Goal: Task Accomplishment & Management: Use online tool/utility

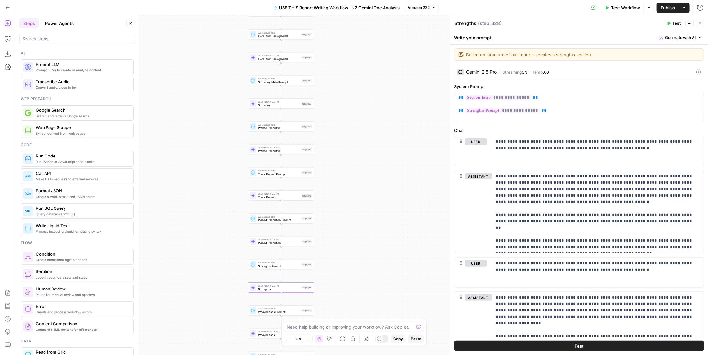
drag, startPoint x: 355, startPoint y: 72, endPoint x: 369, endPoint y: 124, distance: 54.3
click at [369, 124] on div "true false Workflow Set Inputs Inputs Write Liquid Text COMPANY RESEARCH Step 5…" at bounding box center [361, 184] width 692 height 339
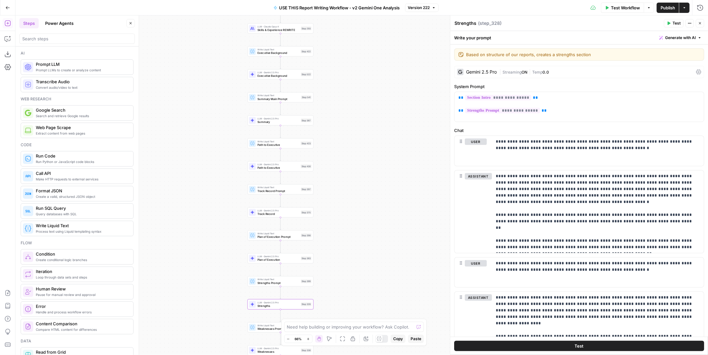
drag, startPoint x: 368, startPoint y: 76, endPoint x: 368, endPoint y: 93, distance: 17.1
click at [368, 93] on div "true false Workflow Set Inputs Inputs Write Liquid Text COMPANY RESEARCH Step 5…" at bounding box center [361, 184] width 692 height 339
click at [279, 97] on span "Summary Main Prompt" at bounding box center [278, 99] width 42 height 4
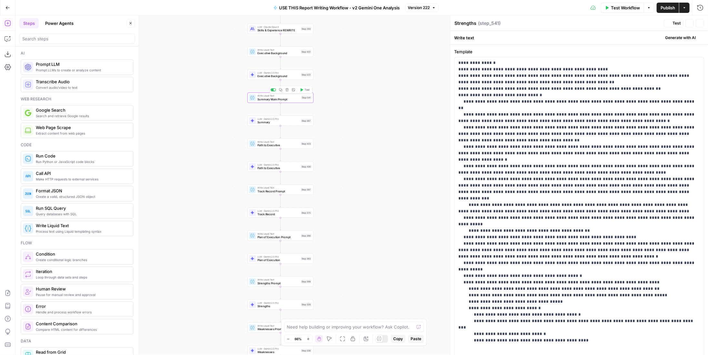
type textarea "Summary Main Prompt"
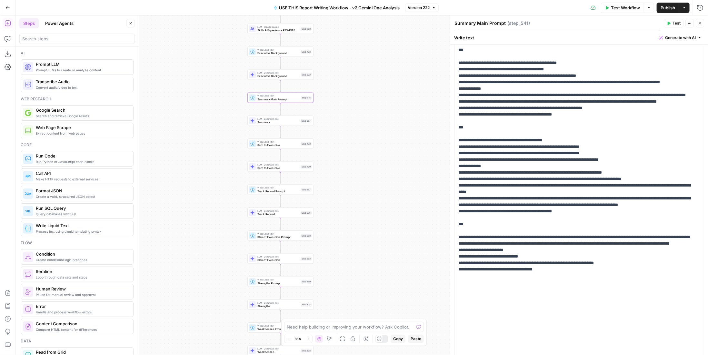
scroll to position [584, 0]
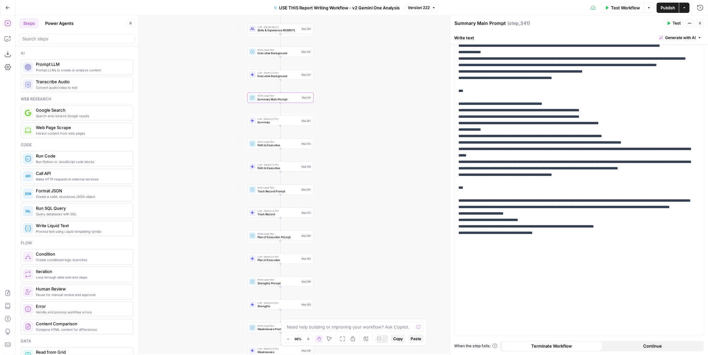
click at [668, 7] on span "Publish" at bounding box center [667, 8] width 15 height 6
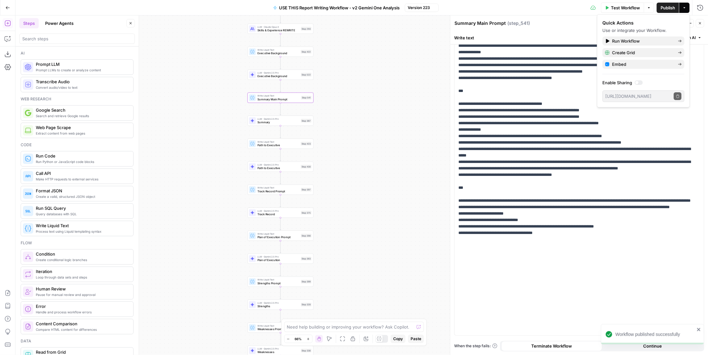
click at [8, 10] on icon "button" at bounding box center [7, 7] width 5 height 5
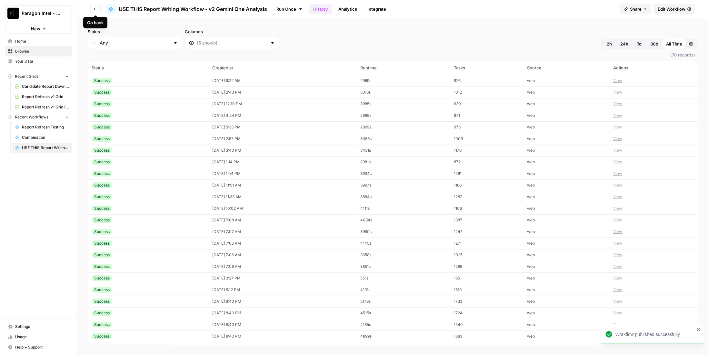
click at [93, 11] on icon "button" at bounding box center [95, 9] width 4 height 4
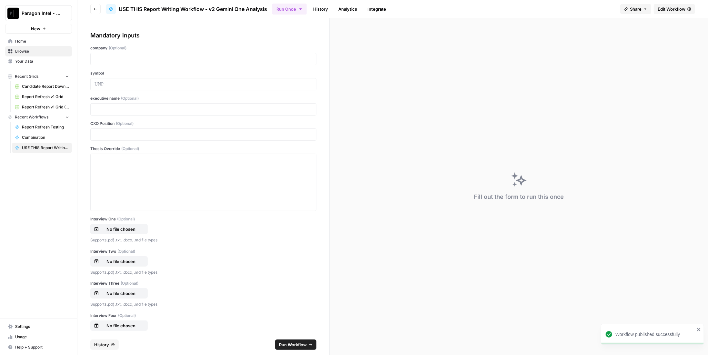
click at [93, 11] on icon "button" at bounding box center [95, 9] width 4 height 4
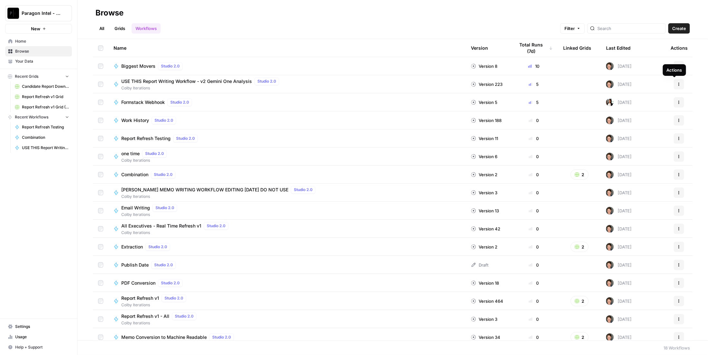
click at [677, 82] on icon "button" at bounding box center [679, 84] width 4 height 4
click at [649, 142] on span "Duplicate" at bounding box center [646, 141] width 52 height 6
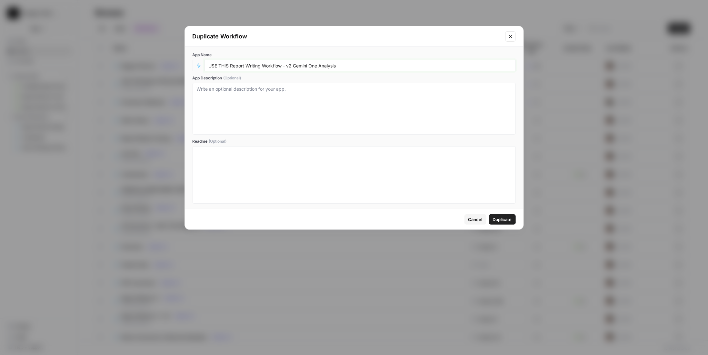
click at [370, 64] on input "USE THIS Report Writing Workflow - v2 Gemini One Analysis" at bounding box center [360, 66] width 303 height 6
type input "holistic option - report writing"
click at [505, 215] on button "Duplicate" at bounding box center [502, 219] width 27 height 10
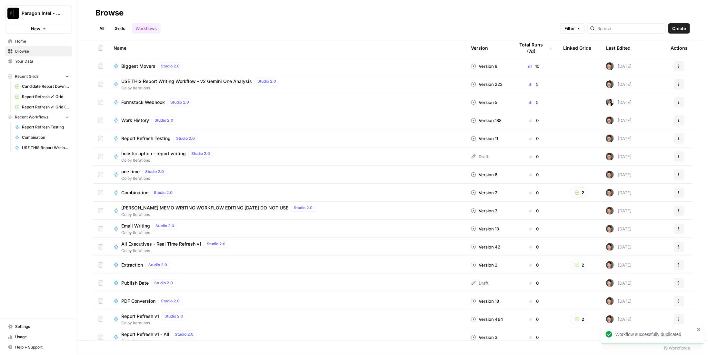
click at [177, 153] on span "holistic option - report writing" at bounding box center [153, 153] width 64 height 6
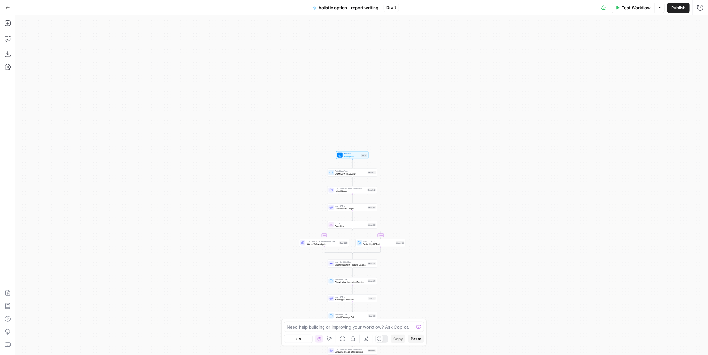
drag, startPoint x: 457, startPoint y: 147, endPoint x: 427, endPoint y: 138, distance: 30.5
click at [427, 138] on div "true false Workflow Set Inputs Inputs Write Liquid Text COMPANY RESEARCH Step 5…" at bounding box center [361, 184] width 692 height 339
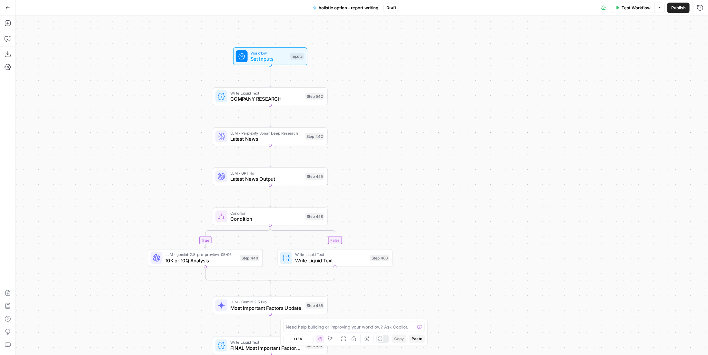
drag, startPoint x: 374, startPoint y: 189, endPoint x: 423, endPoint y: 146, distance: 65.1
click at [423, 146] on div "true false Workflow Set Inputs Inputs Write Liquid Text COMPANY RESEARCH Step 5…" at bounding box center [361, 184] width 692 height 339
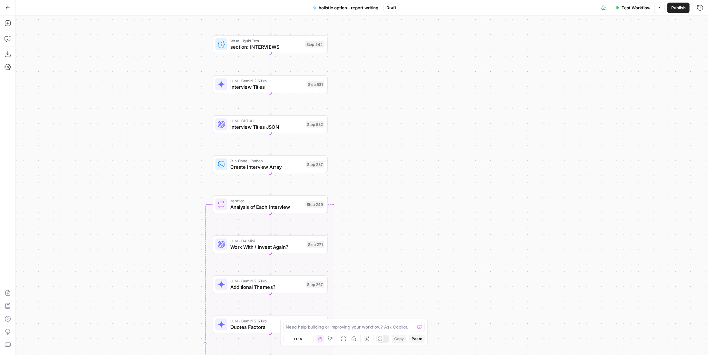
drag, startPoint x: 397, startPoint y: 142, endPoint x: 426, endPoint y: 168, distance: 38.3
click at [426, 168] on div "true false Workflow Set Inputs Inputs Write Liquid Text COMPANY RESEARCH Step 5…" at bounding box center [361, 184] width 692 height 339
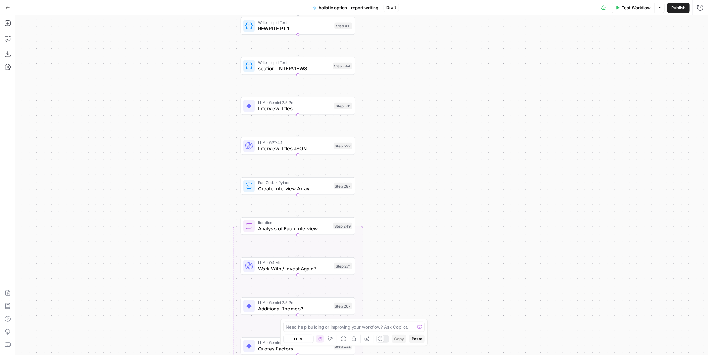
drag, startPoint x: 454, startPoint y: 275, endPoint x: 468, endPoint y: 174, distance: 102.5
click at [472, 164] on div "true false Workflow Set Inputs Inputs Write Liquid Text COMPANY RESEARCH Step 5…" at bounding box center [361, 184] width 692 height 339
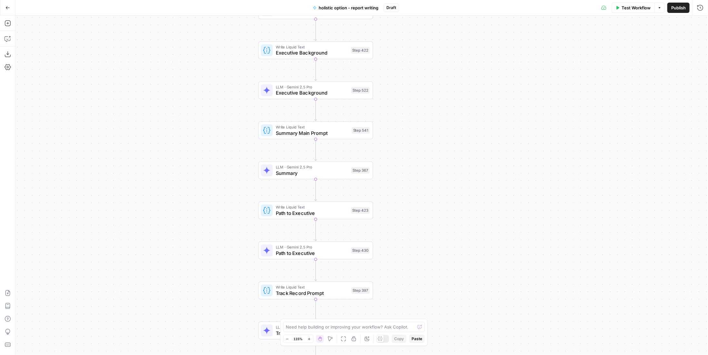
click at [350, 176] on div "LLM · Gemini 2.5 Pro Summary Step 367 Copy step Delete step Edit Note Test" at bounding box center [315, 170] width 115 height 18
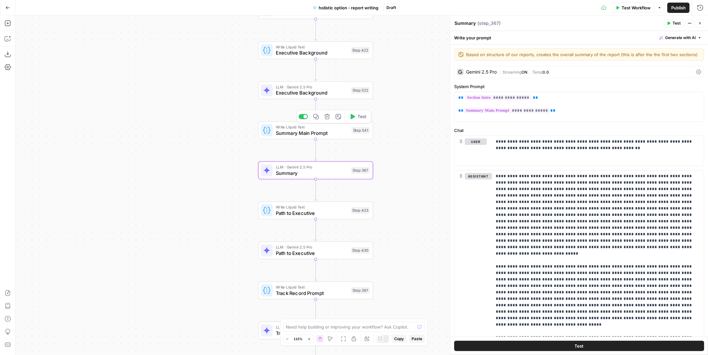
click at [329, 128] on span "Write Liquid Text" at bounding box center [312, 127] width 73 height 6
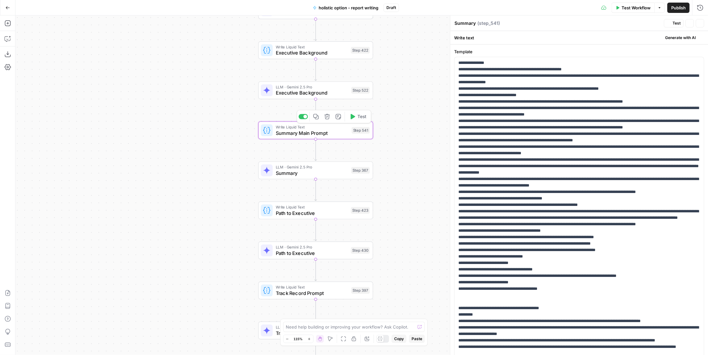
type textarea "Summary Main Prompt"
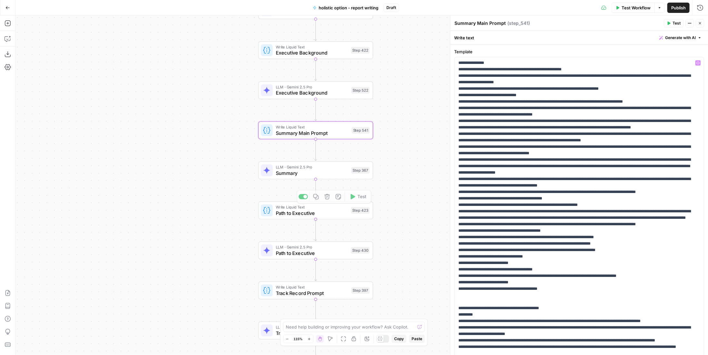
click at [346, 213] on span "Path to Executive" at bounding box center [312, 212] width 72 height 7
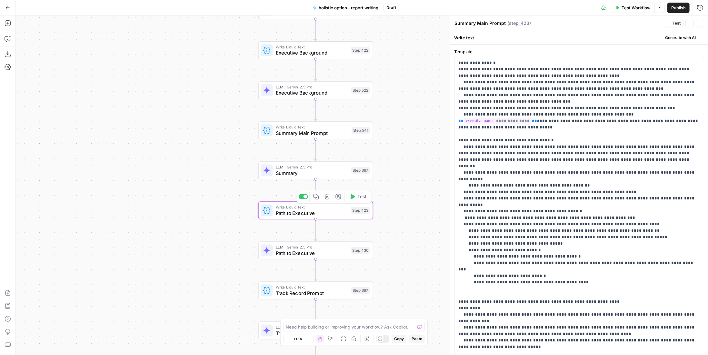
type textarea "Path to Executive"
click at [496, 125] on p "**********" at bounding box center [576, 237] width 237 height 355
click at [335, 289] on span "Track Record Prompt" at bounding box center [312, 292] width 73 height 7
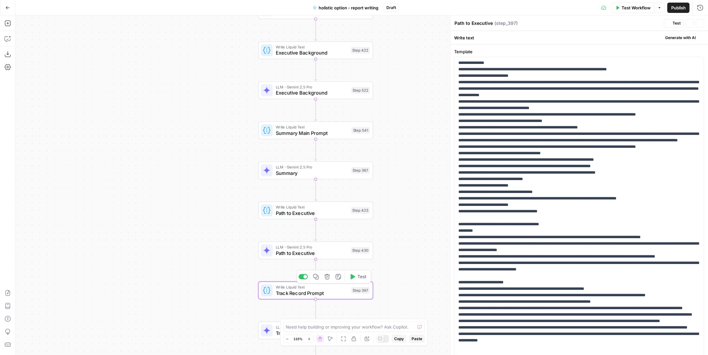
type textarea "Track Record Prompt"
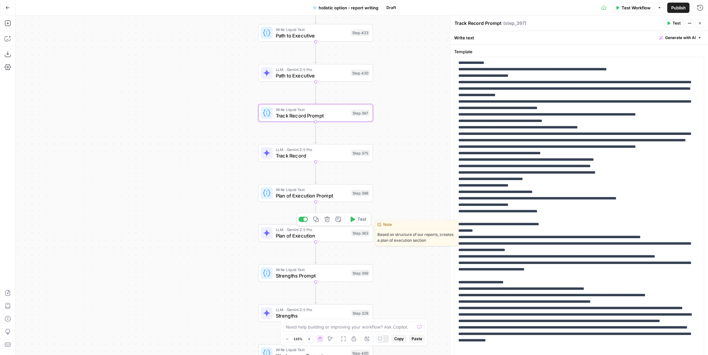
click at [325, 233] on span "Plan of Execution" at bounding box center [312, 235] width 73 height 7
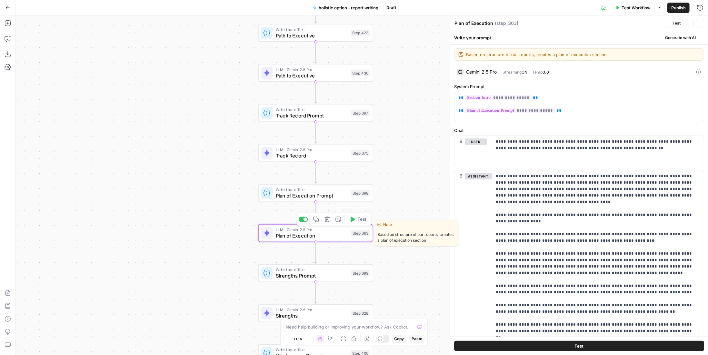
click at [327, 192] on span "Plan of Execution Prompt" at bounding box center [312, 195] width 73 height 7
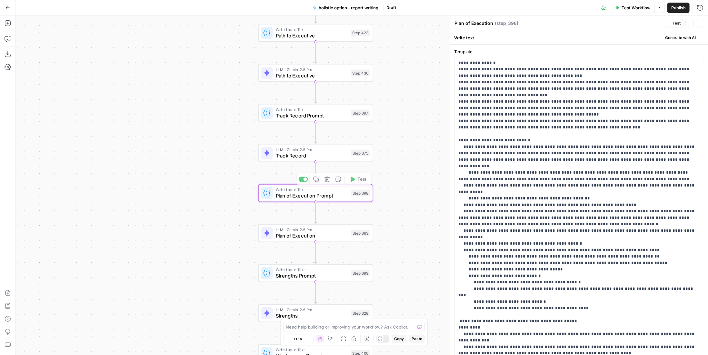
type textarea "Plan of Execution Prompt"
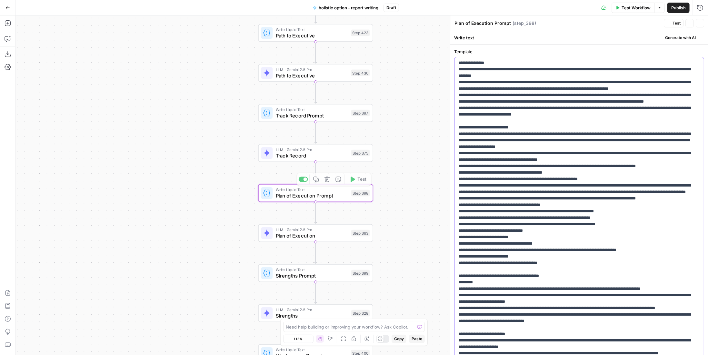
click at [515, 138] on p "**********" at bounding box center [576, 340] width 237 height 561
click at [324, 273] on span "Strengths Prompt" at bounding box center [312, 275] width 73 height 7
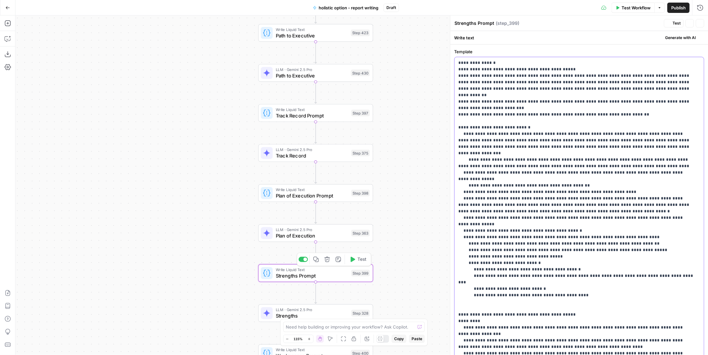
click at [514, 145] on p "**********" at bounding box center [576, 273] width 237 height 426
click at [343, 278] on div "Write Liquid Text Weaknesses Prompt Step 400 Copy step Delete step Add Note Test" at bounding box center [315, 272] width 115 height 18
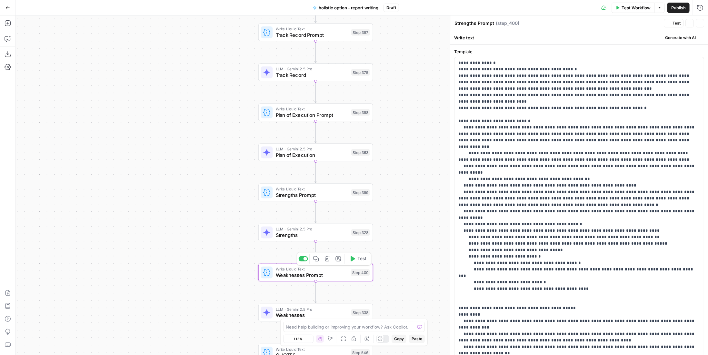
type textarea "Weaknesses Prompt"
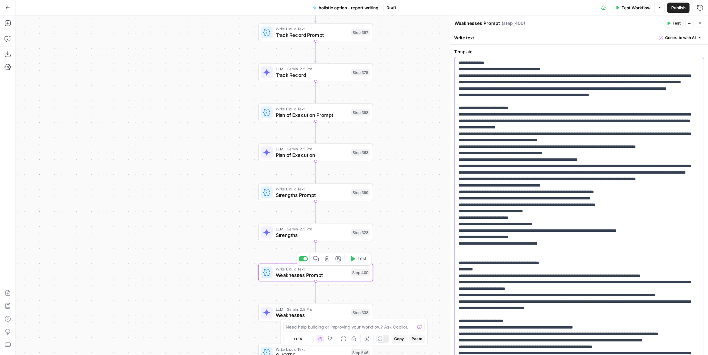
click at [564, 173] on p "**********" at bounding box center [576, 273] width 237 height 426
